Goal: Obtain resource: Download file/media

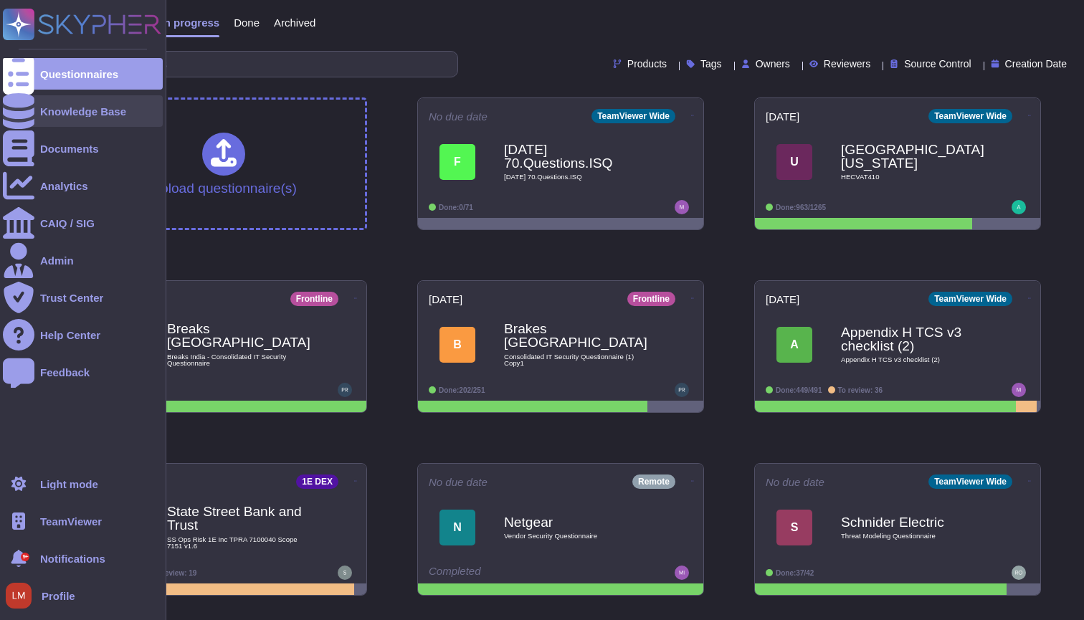
click at [89, 108] on div "Knowledge Base" at bounding box center [83, 111] width 86 height 11
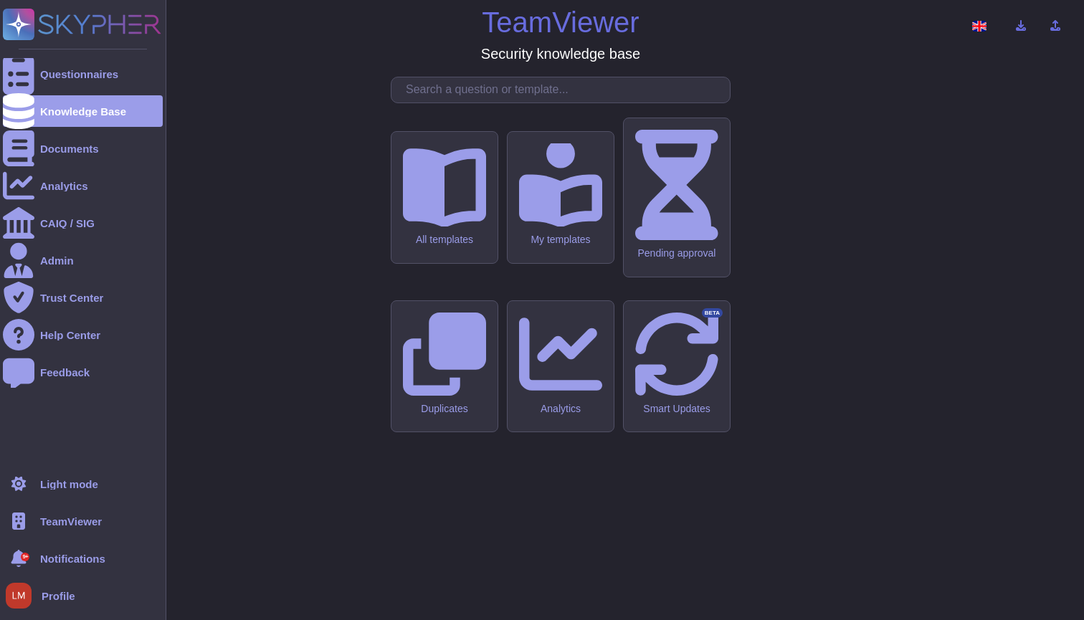
click at [72, 525] on span "TeamViewer" at bounding box center [71, 521] width 62 height 11
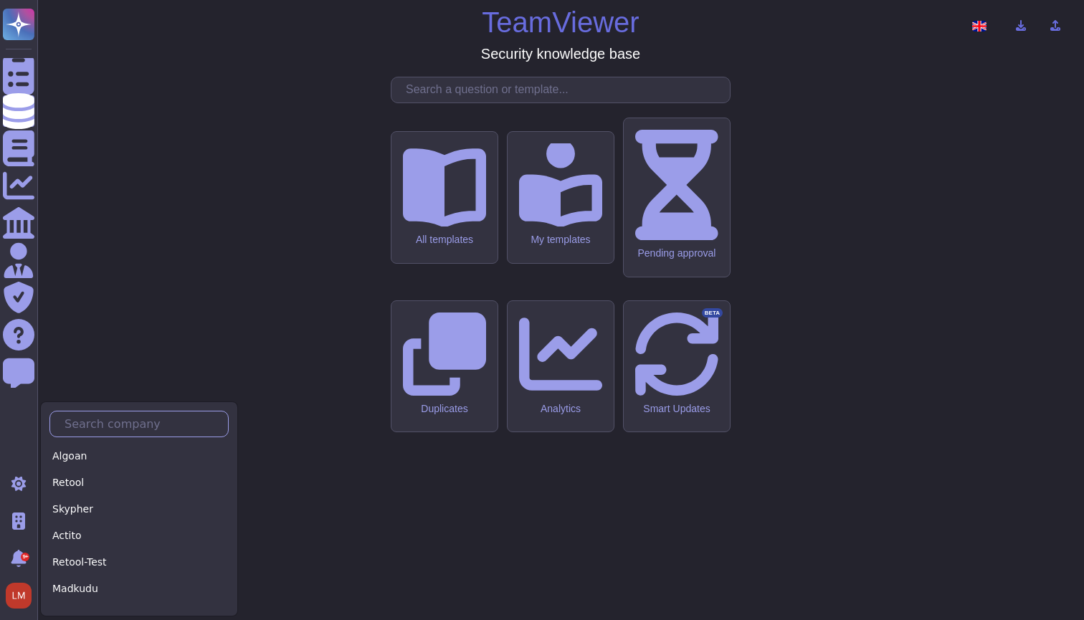
click at [113, 432] on input "text" at bounding box center [142, 424] width 171 height 25
type input "S"
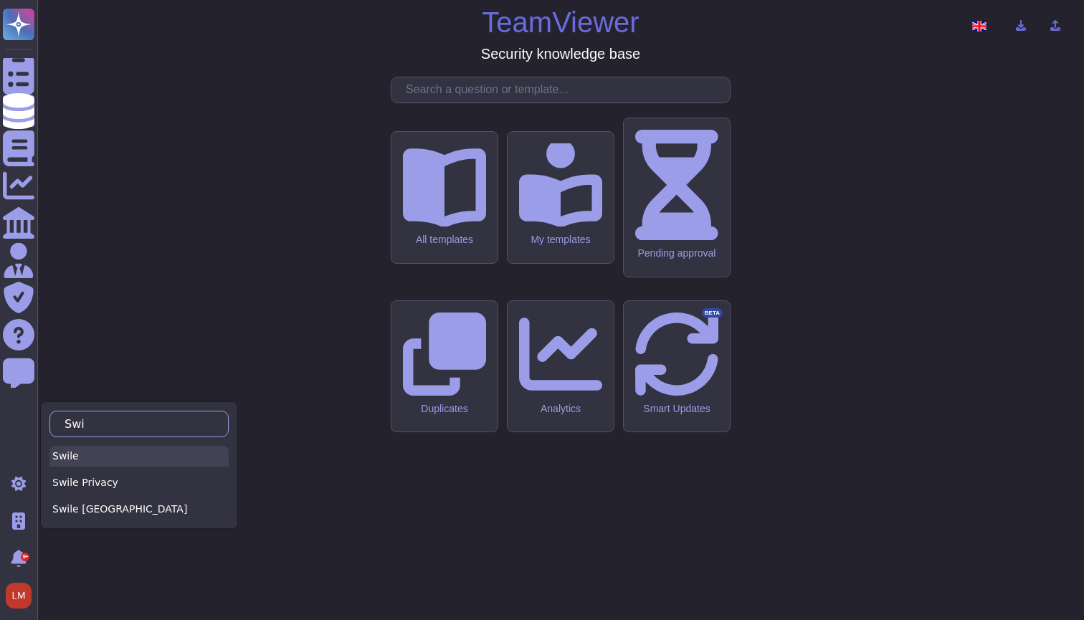
click at [63, 457] on div "Swile" at bounding box center [138, 456] width 179 height 21
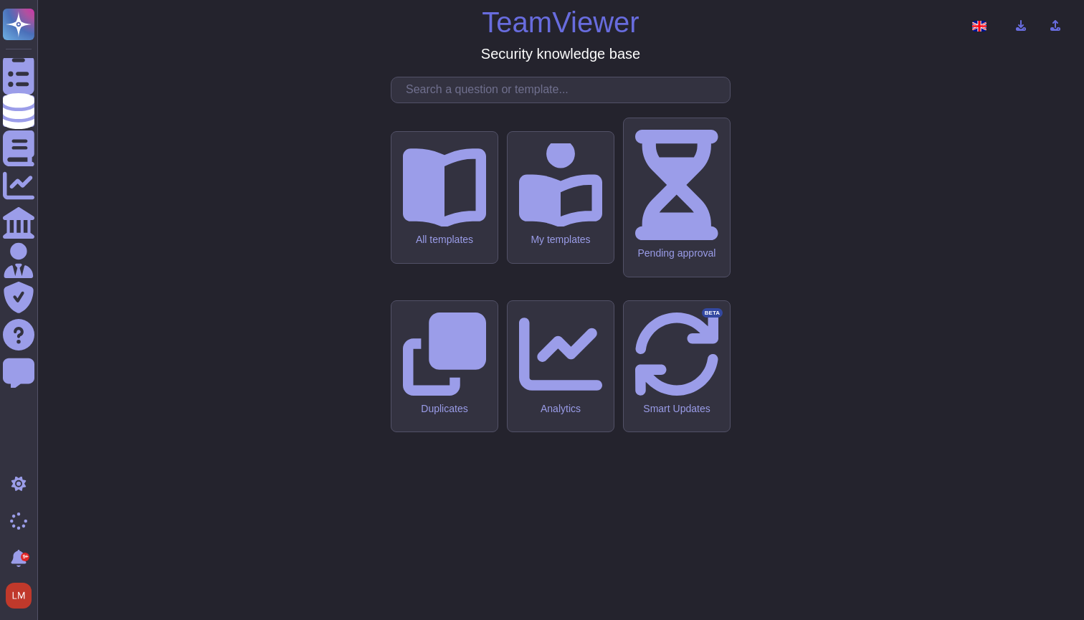
type input "Swi"
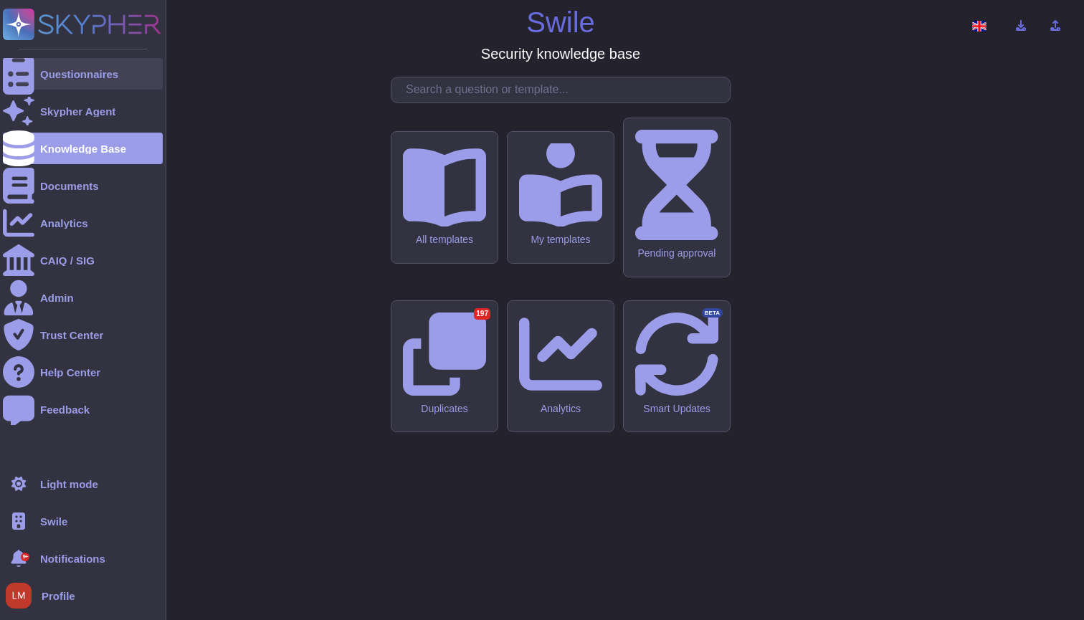
click at [103, 77] on div "Questionnaires" at bounding box center [79, 74] width 78 height 11
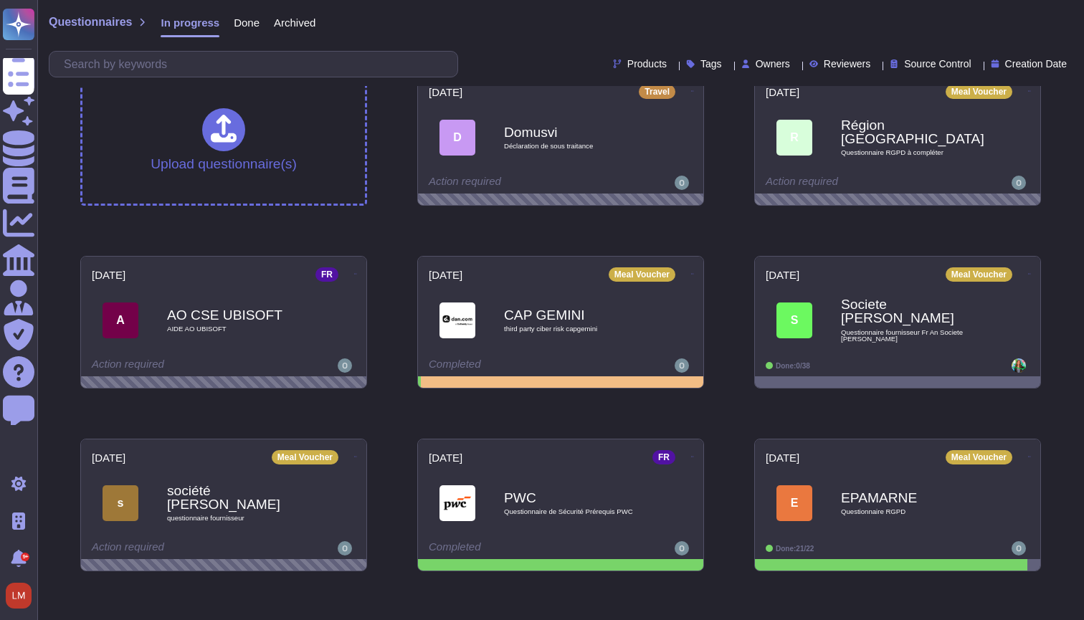
scroll to position [32, 0]
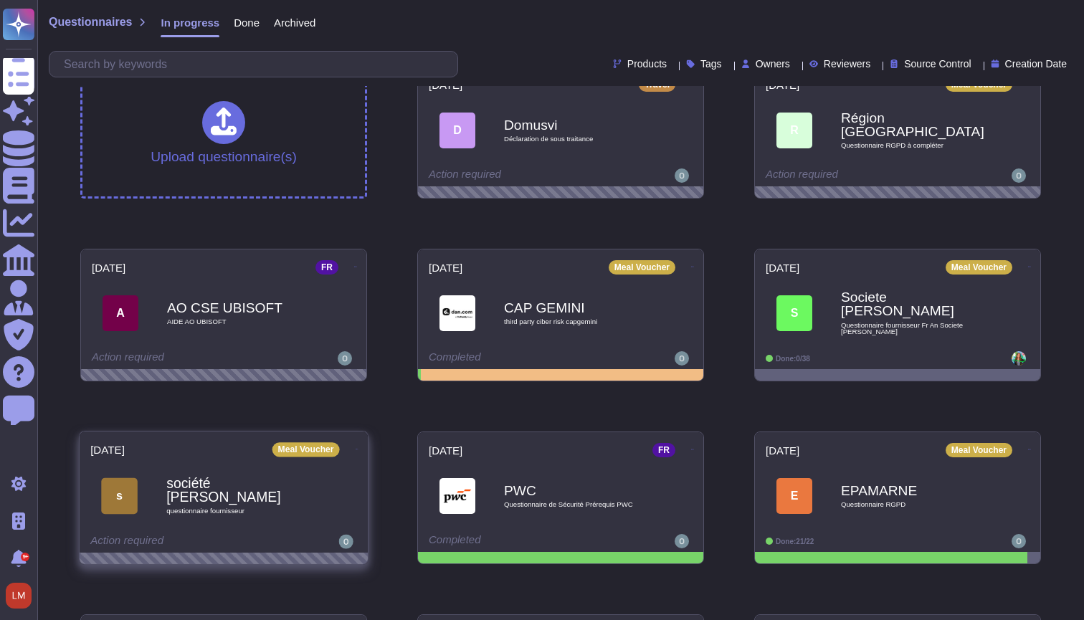
click at [336, 483] on span "s société [PERSON_NAME] questionnaire fournisseur" at bounding box center [223, 496] width 267 height 58
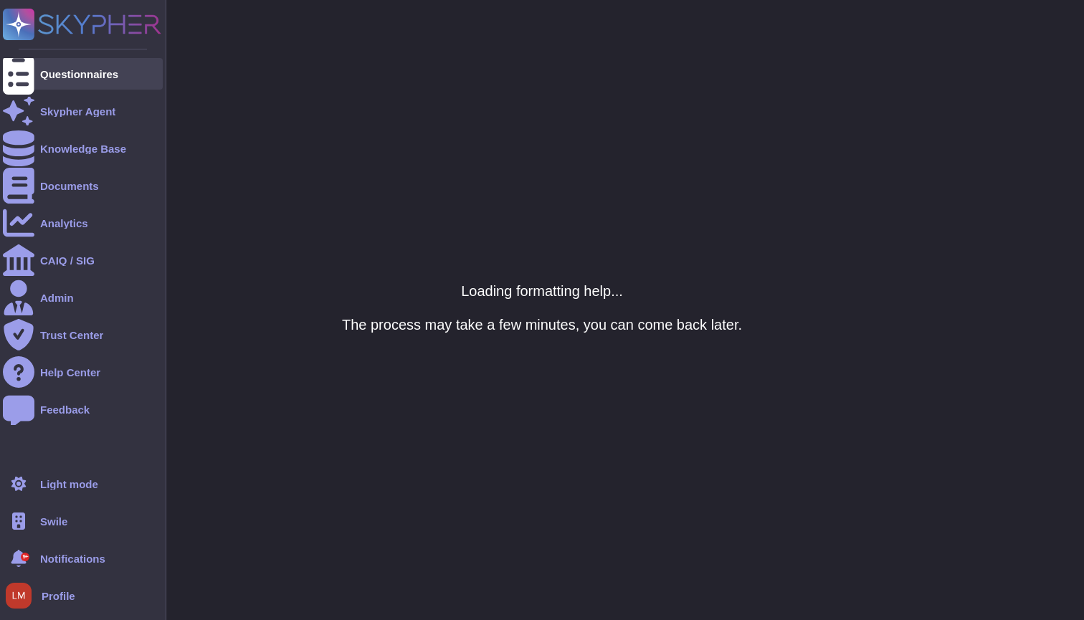
click at [55, 76] on div "Questionnaires" at bounding box center [79, 74] width 78 height 11
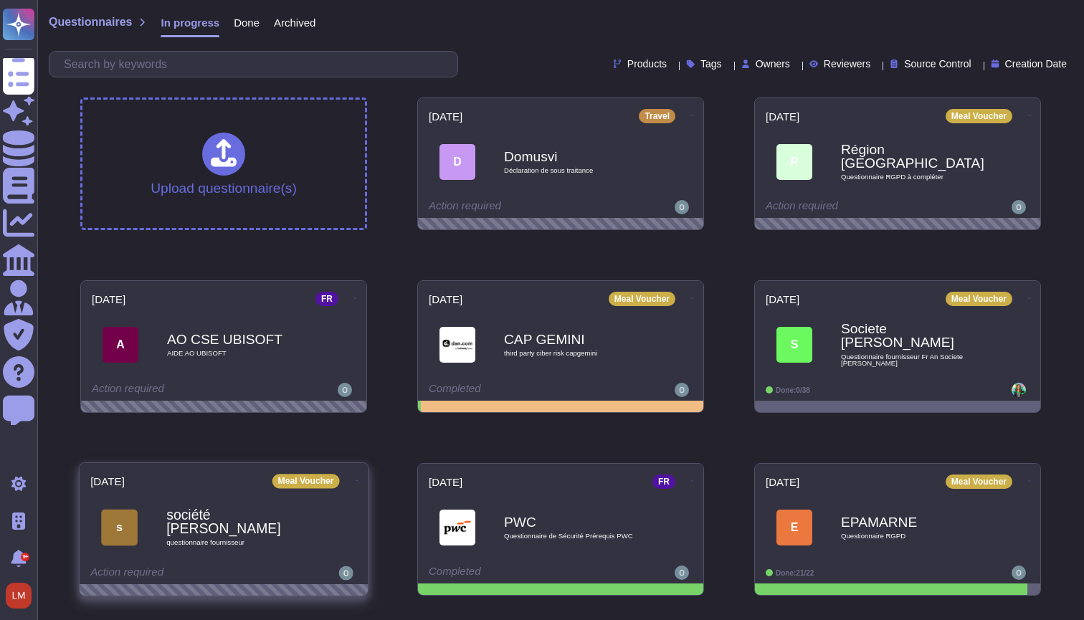
click at [356, 480] on icon at bounding box center [357, 480] width 3 height 1
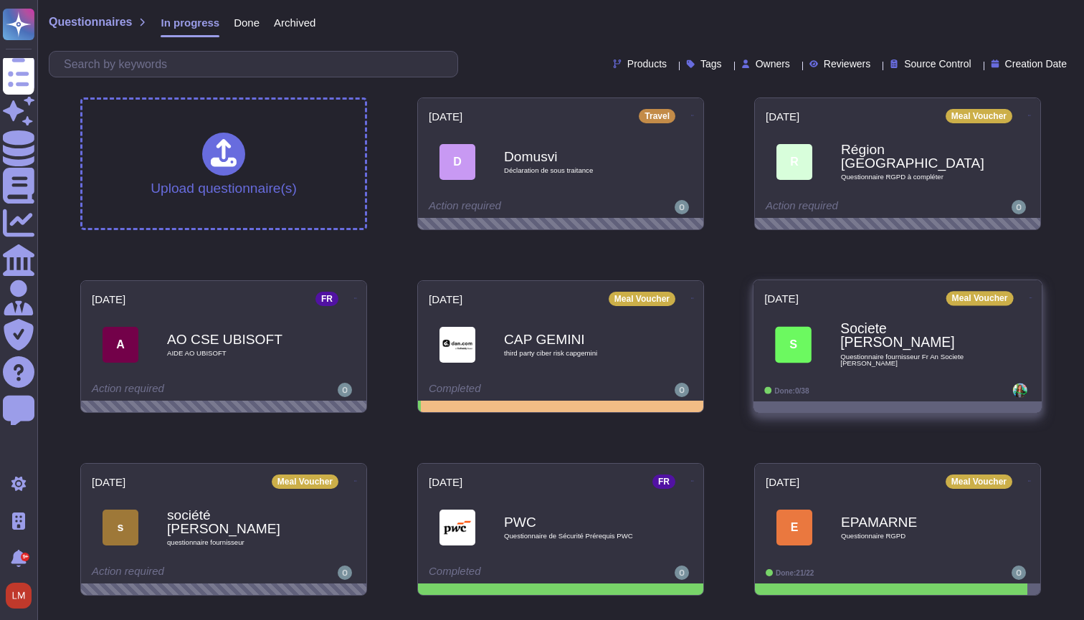
click at [828, 358] on span "S Societe [PERSON_NAME] Questionnaire fournisseur Fr An Societe [PERSON_NAME]" at bounding box center [897, 345] width 267 height 58
